Goal: Find specific page/section: Find specific page/section

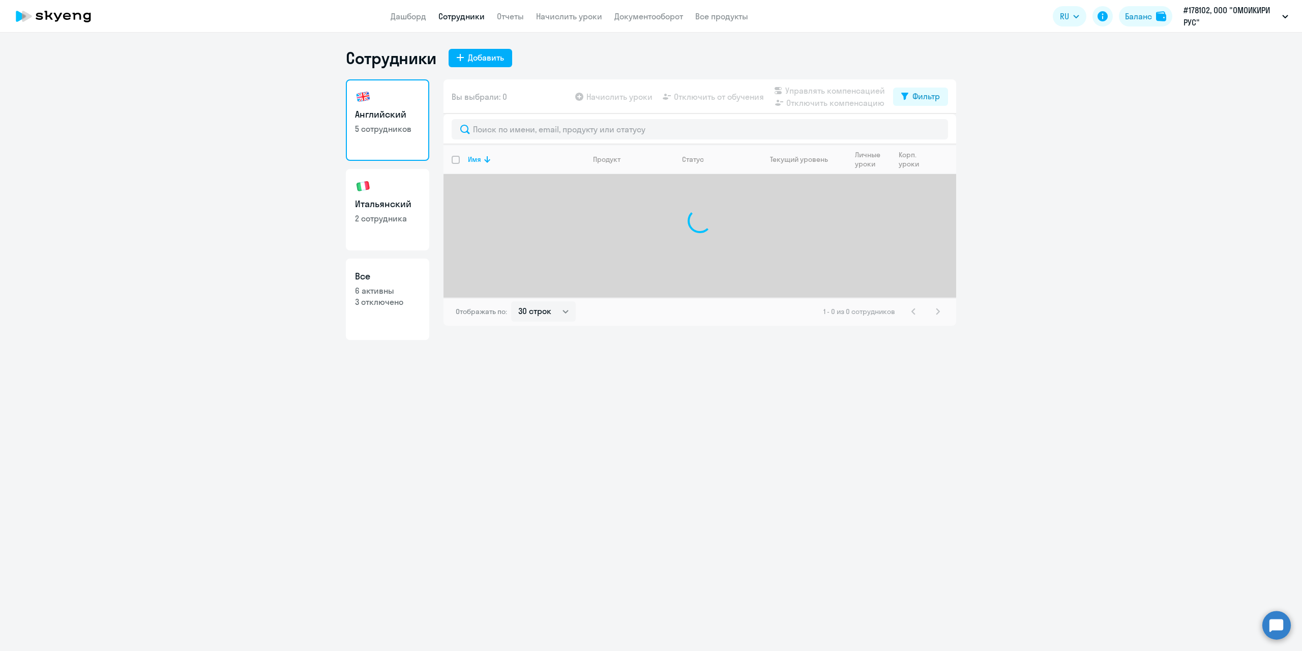
select select "30"
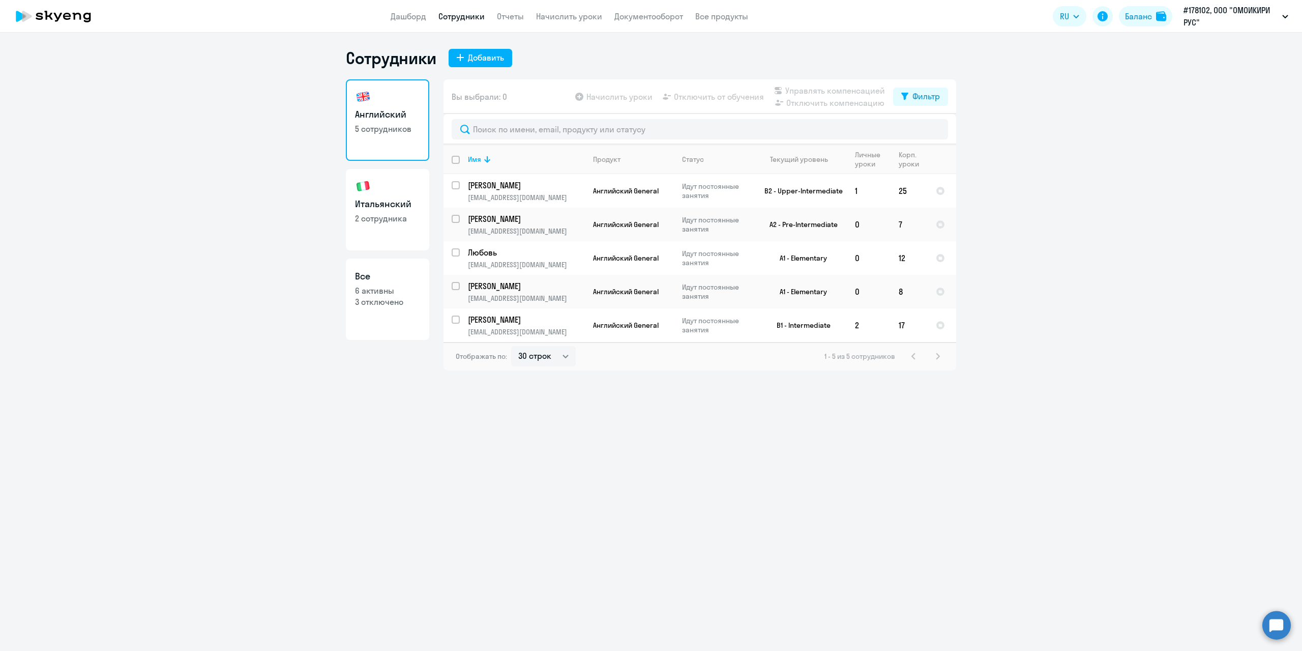
click at [376, 218] on p "2 сотрудника" at bounding box center [387, 218] width 65 height 11
select select "30"
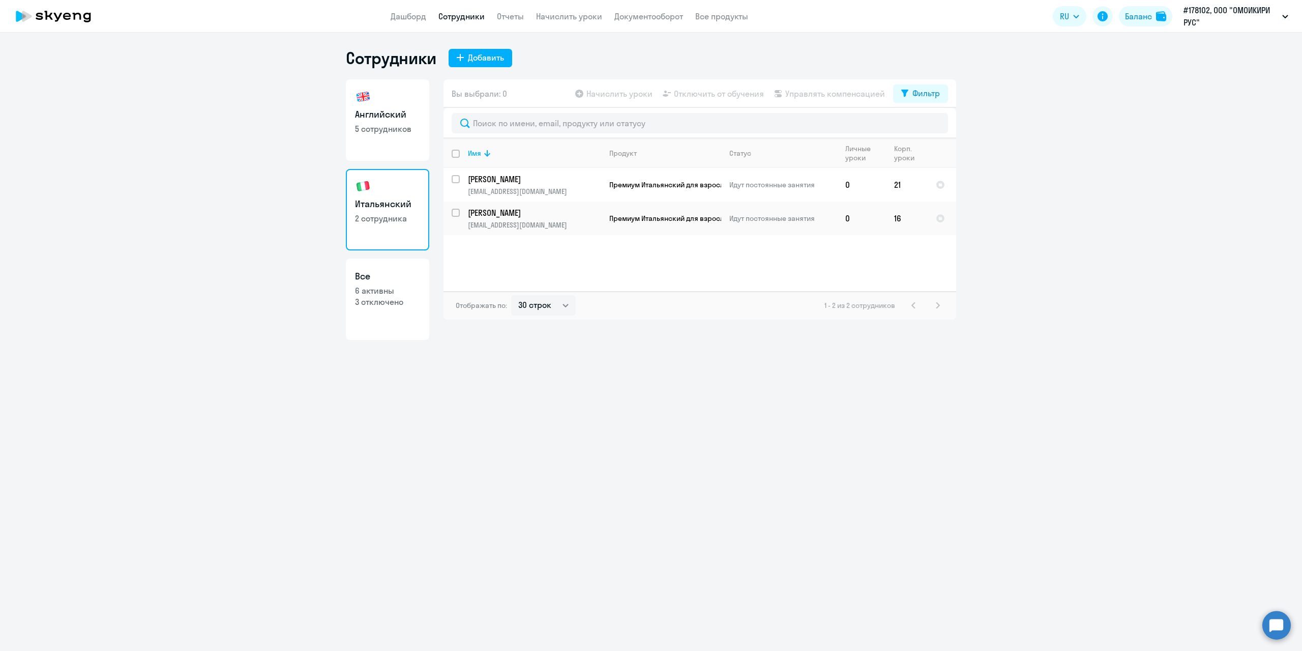
click at [373, 133] on p "5 сотрудников" at bounding box center [387, 128] width 65 height 11
select select "30"
